Goal: Use online tool/utility: Utilize a website feature to perform a specific function

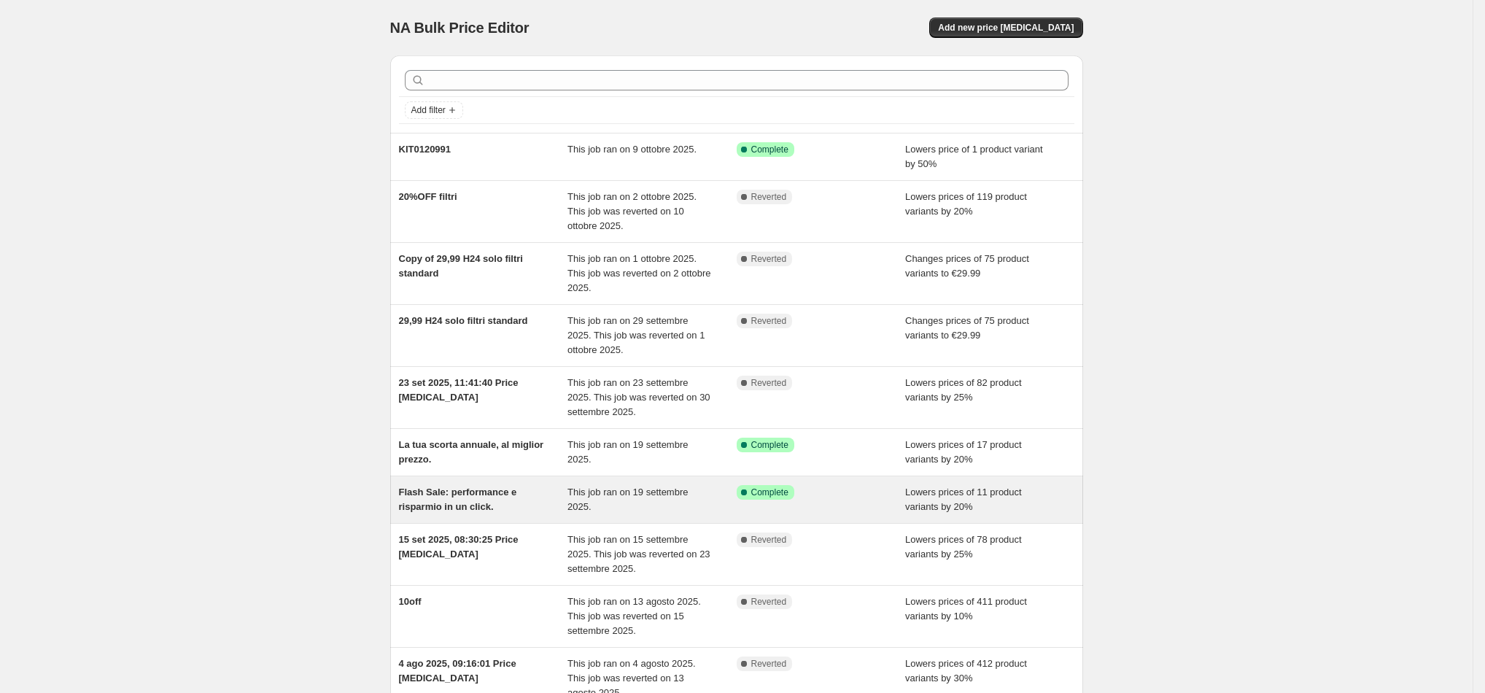
click at [488, 502] on span "Flash Sale: performance e risparmio in un click." at bounding box center [458, 499] width 118 height 26
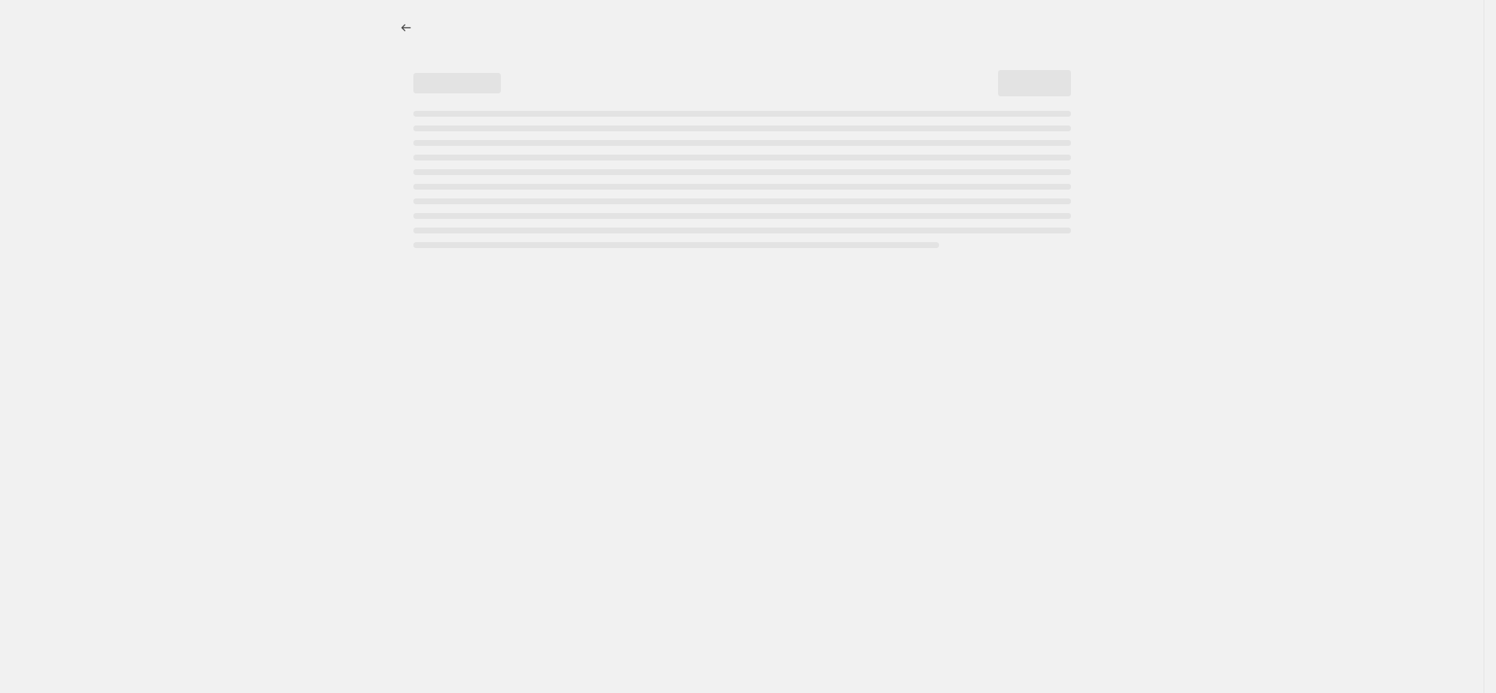
select select "percentage"
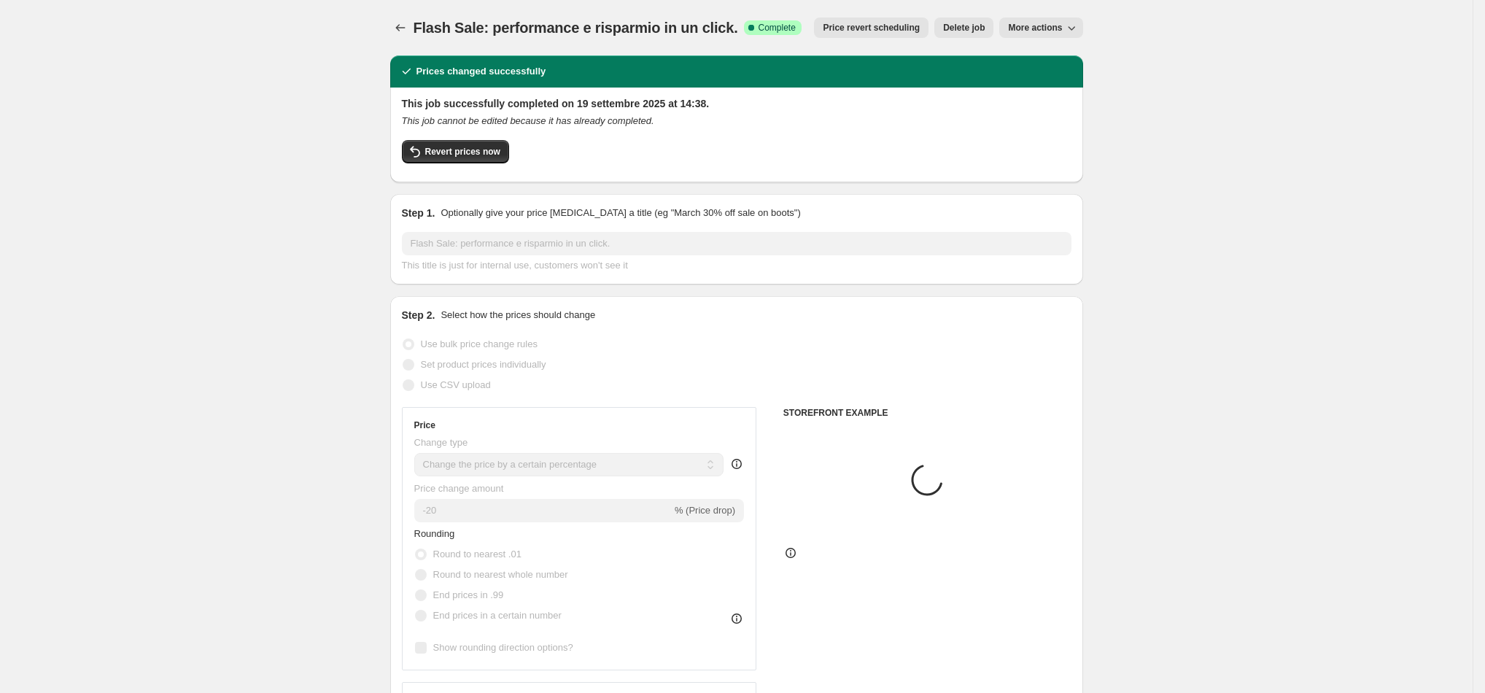
select select "collection"
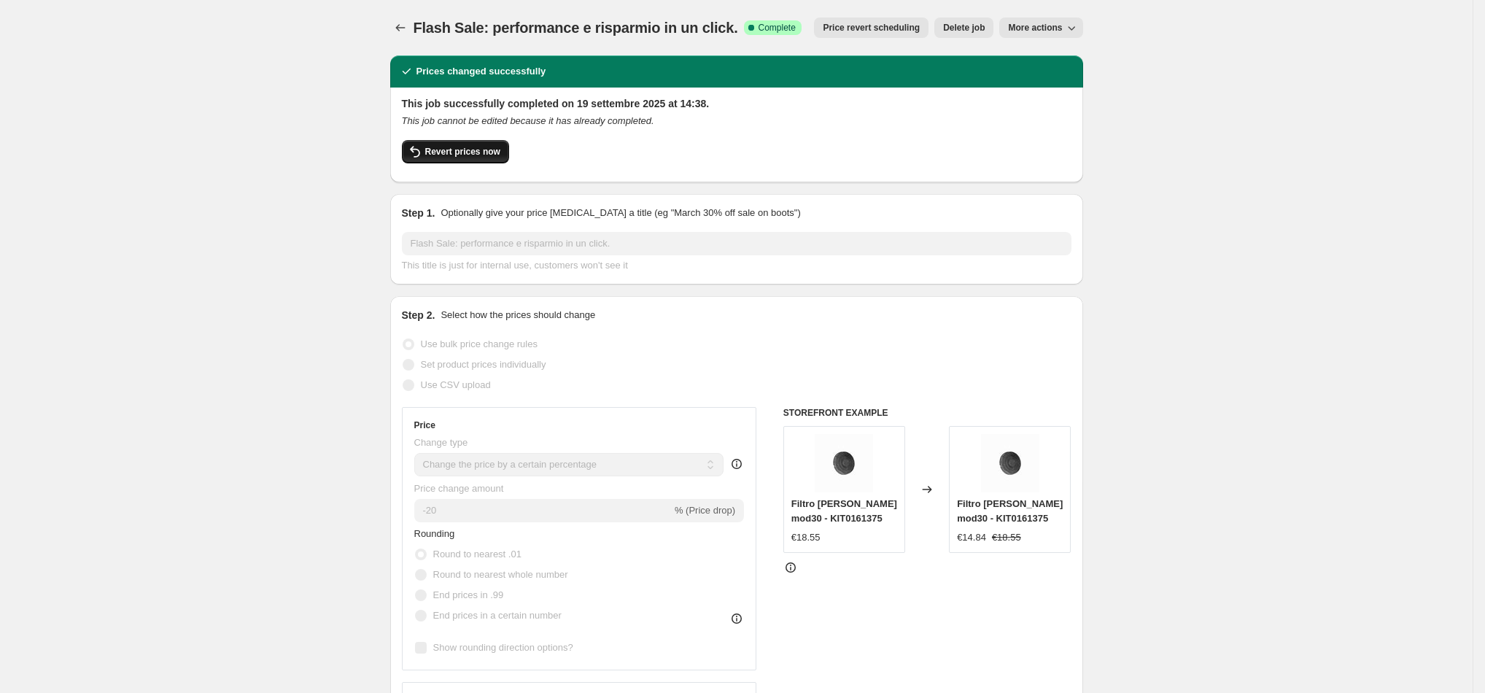
click at [463, 156] on span "Revert prices now" at bounding box center [462, 152] width 75 height 12
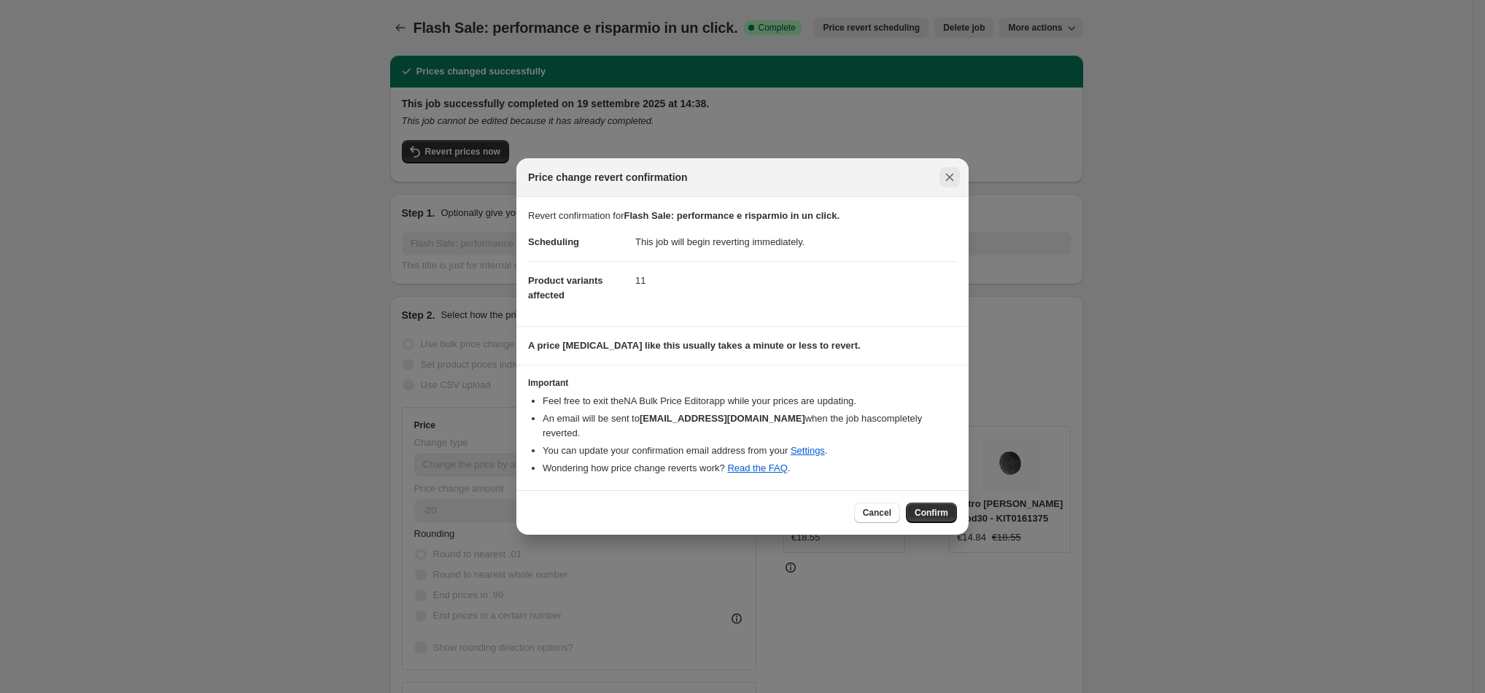
click at [955, 182] on icon "Close" at bounding box center [949, 177] width 15 height 15
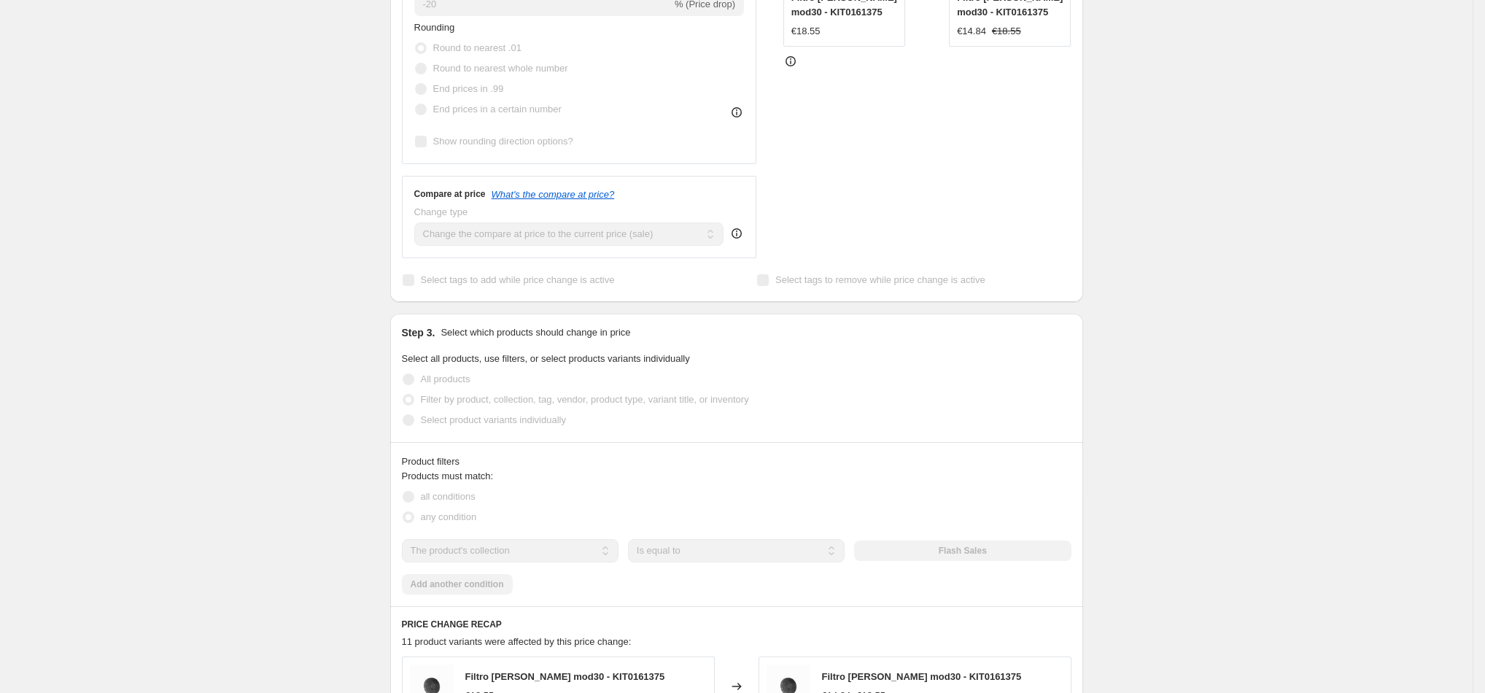
scroll to position [546, 0]
